Goal: Information Seeking & Learning: Learn about a topic

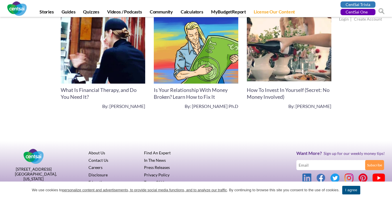
scroll to position [1817, 0]
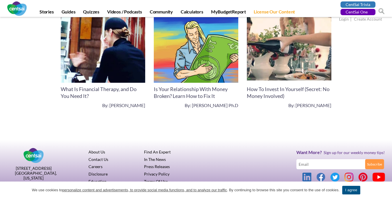
click at [108, 99] on h3 "What Is Financial Therapy, and Do You Need It?" at bounding box center [103, 93] width 84 height 14
click at [180, 96] on link "Is Your Relationship With Money Broken? Learn How to Fix It" at bounding box center [191, 92] width 74 height 13
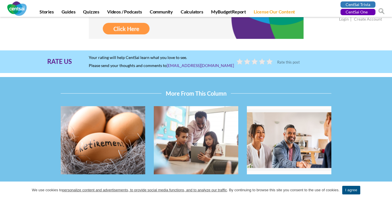
scroll to position [1507, 0]
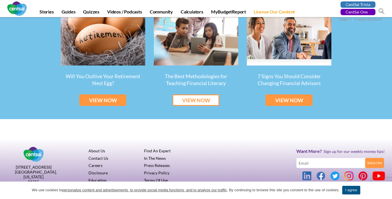
click at [210, 102] on link "VIEW NOW" at bounding box center [195, 100] width 47 height 11
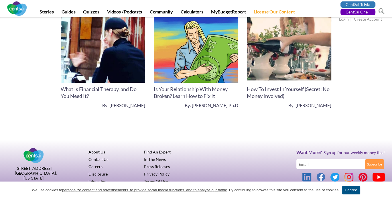
scroll to position [1643, 0]
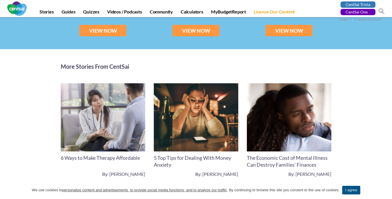
click at [208, 160] on link "5 Top Tips for Dealing With Money Anxiety" at bounding box center [192, 161] width 77 height 13
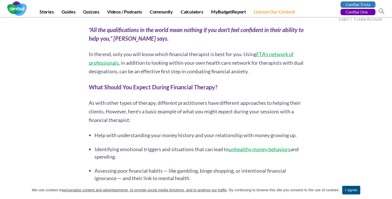
scroll to position [1701, 0]
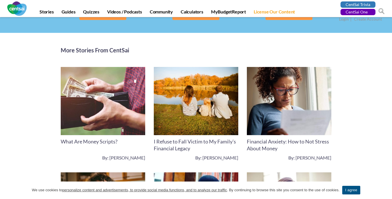
scroll to position [1742, 0]
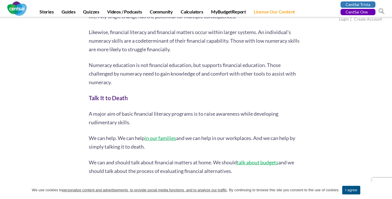
scroll to position [1742, 0]
